Goal: Task Accomplishment & Management: Manage account settings

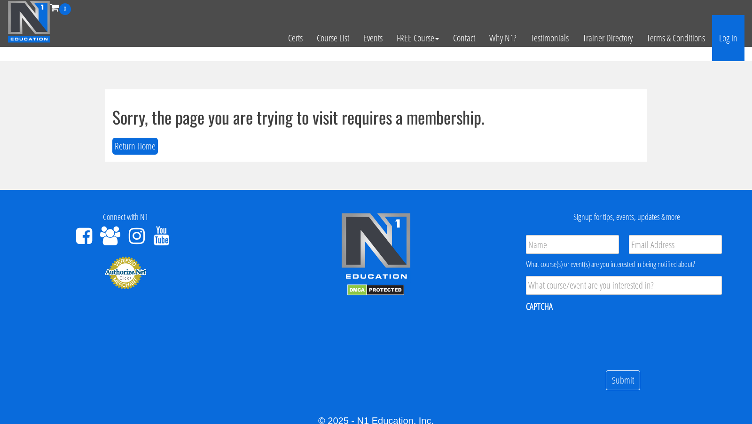
click at [732, 40] on link "Log In" at bounding box center [728, 38] width 32 height 46
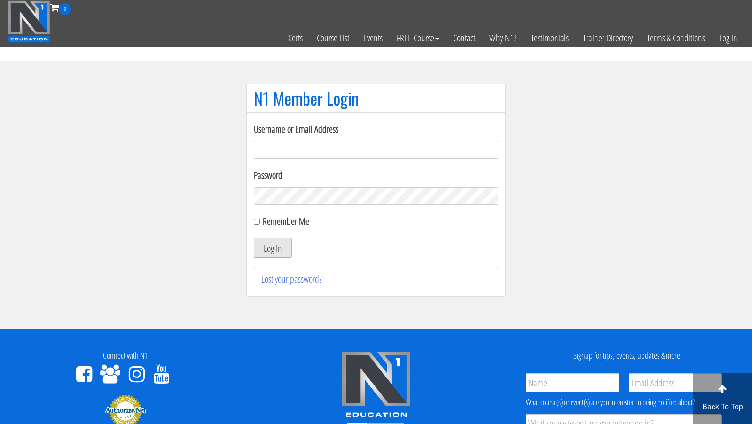
type input "anormann2002@yahoo.com"
click at [284, 250] on button "Log In" at bounding box center [273, 248] width 38 height 20
